Goal: Information Seeking & Learning: Learn about a topic

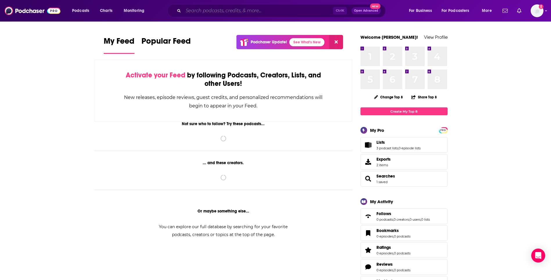
drag, startPoint x: 0, startPoint y: 0, endPoint x: 210, endPoint y: 9, distance: 210.1
click at [210, 9] on input "Search podcasts, credits, & more..." at bounding box center [258, 10] width 150 height 9
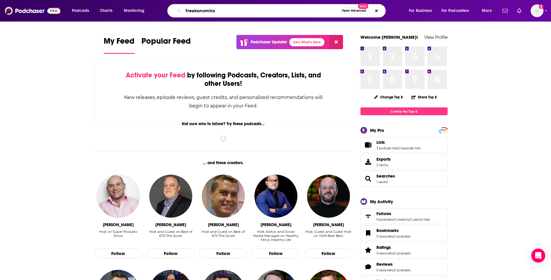
type input "freakonomics"
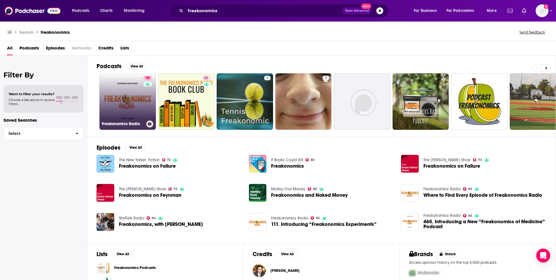
click at [123, 103] on link "95 Freakonomics Radio" at bounding box center [127, 101] width 56 height 56
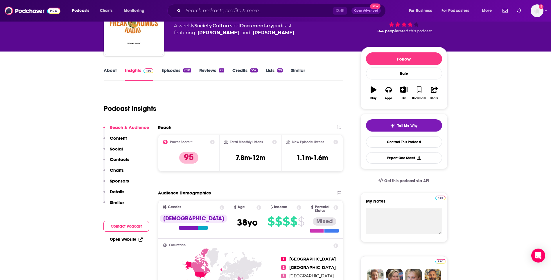
scroll to position [62, 0]
